Goal: Information Seeking & Learning: Understand process/instructions

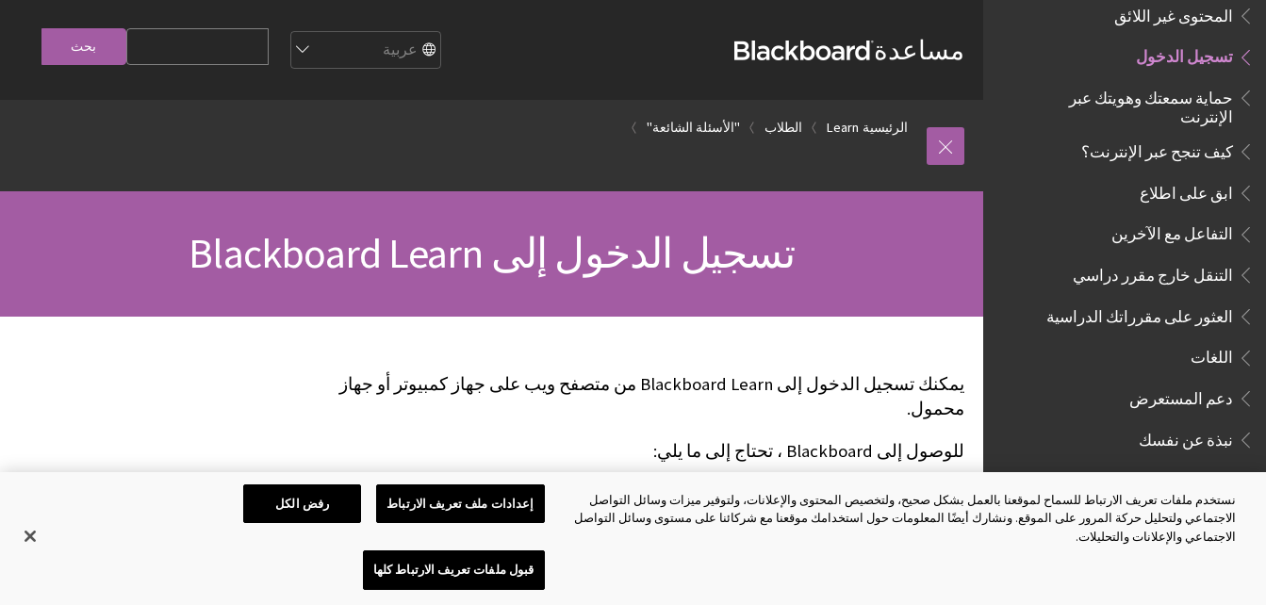
click at [1163, 49] on span "تسجيل الدخول" at bounding box center [1184, 53] width 97 height 25
click at [949, 145] on link at bounding box center [946, 146] width 38 height 38
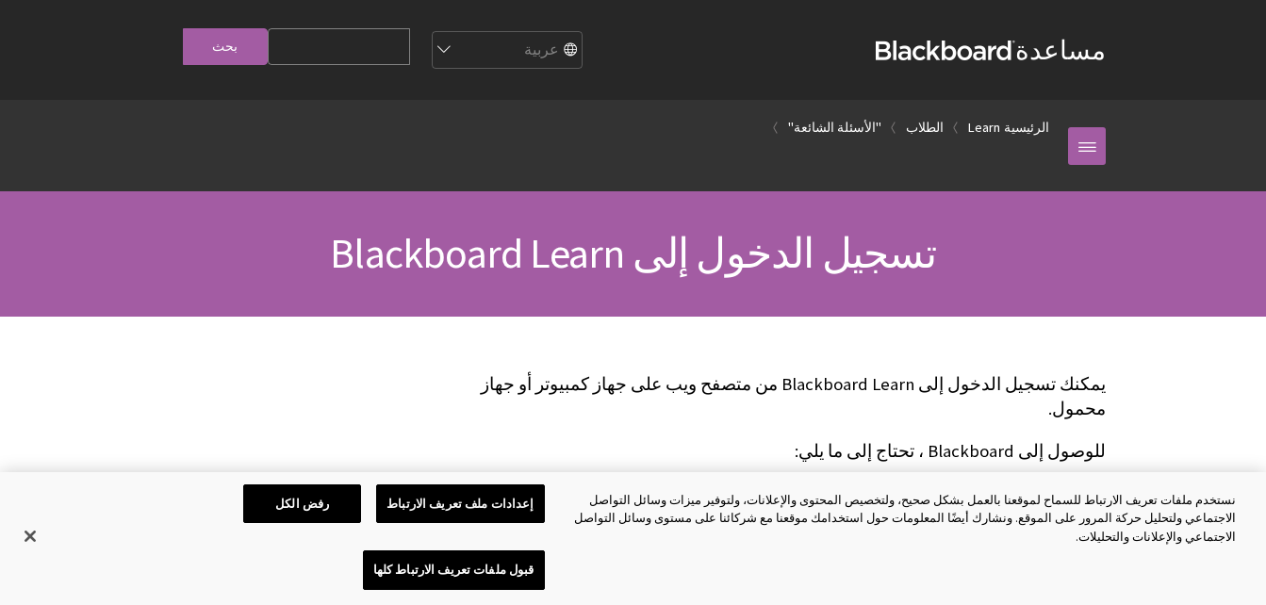
scroll to position [1512, 0]
click at [25, 557] on button "إغلاق" at bounding box center [29, 536] width 41 height 41
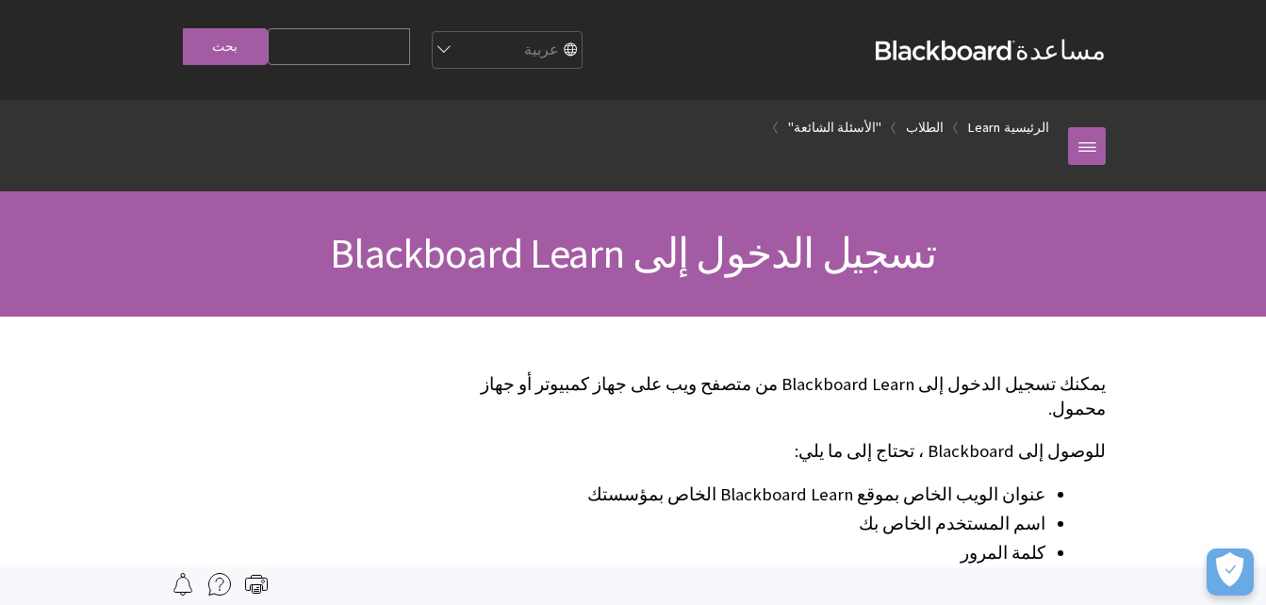
click at [721, 272] on span "تسجيل الدخول إلى Blackboard Learn" at bounding box center [633, 253] width 606 height 52
click at [944, 122] on link "الطلاب" at bounding box center [925, 128] width 38 height 24
